Goal: Information Seeking & Learning: Learn about a topic

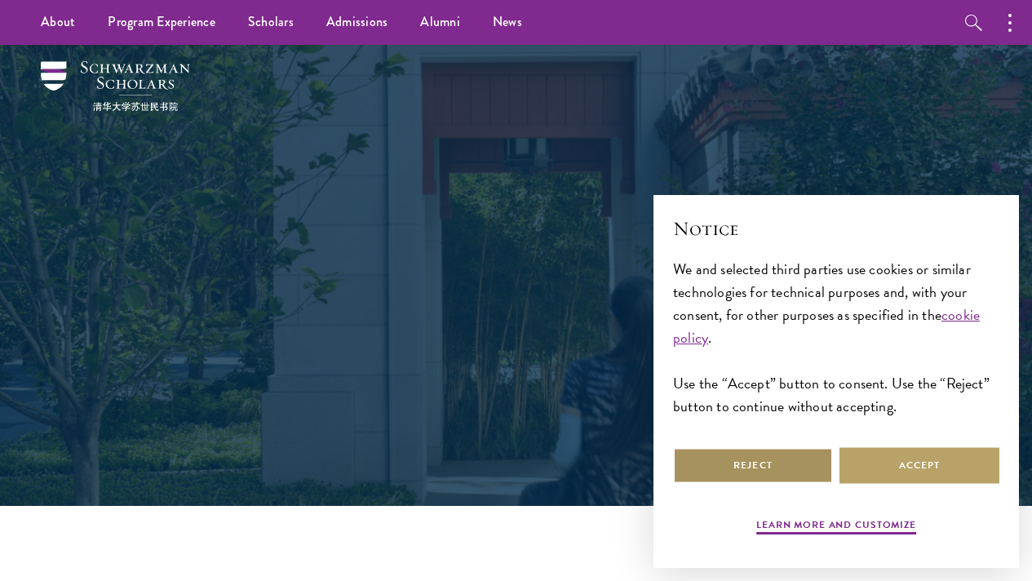
click at [756, 456] on button "Reject" at bounding box center [753, 465] width 160 height 37
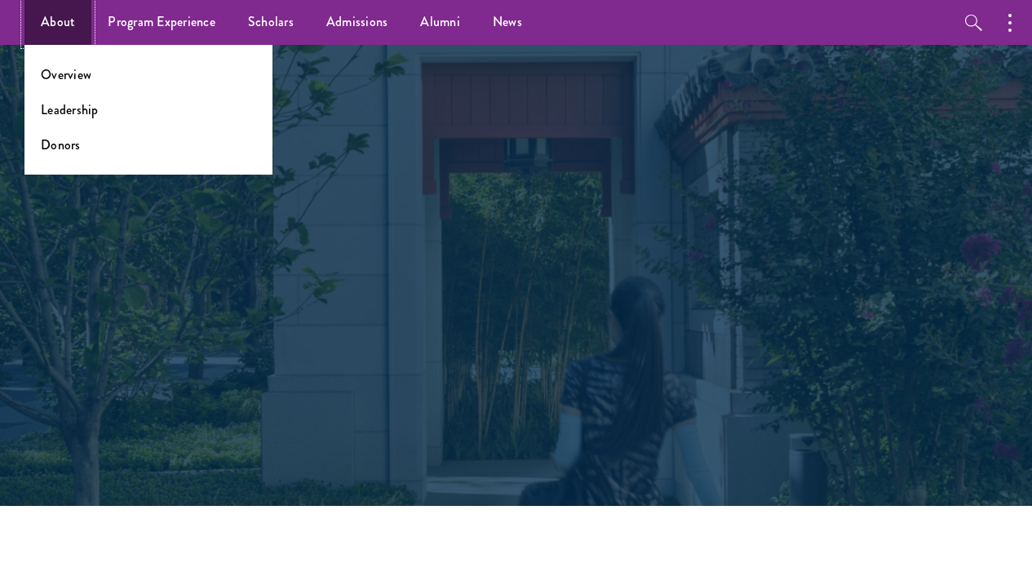
click at [50, 35] on link "About" at bounding box center [57, 22] width 67 height 45
click at [77, 73] on link "Overview" at bounding box center [66, 74] width 51 height 19
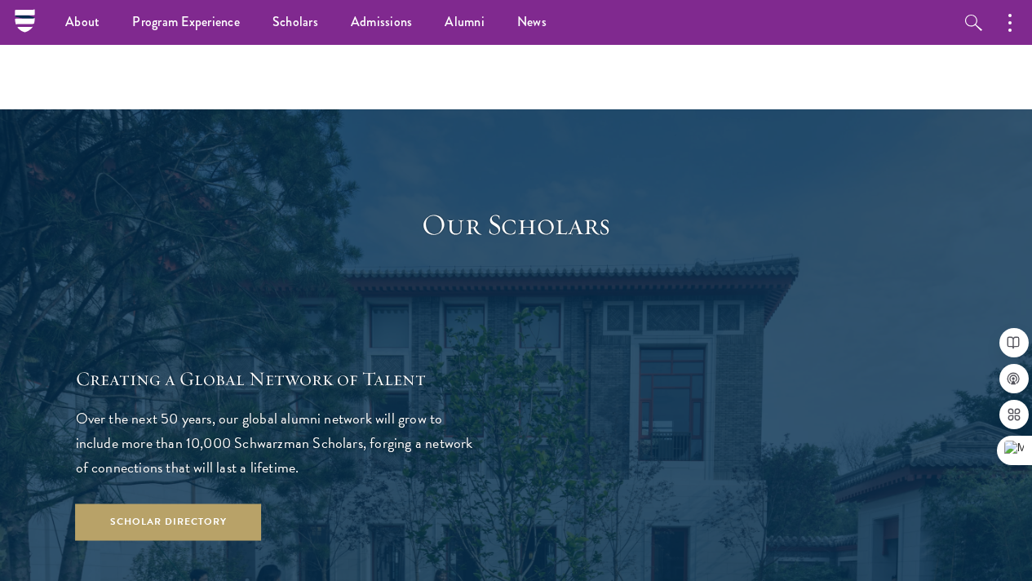
scroll to position [2207, 0]
